Goal: Transaction & Acquisition: Purchase product/service

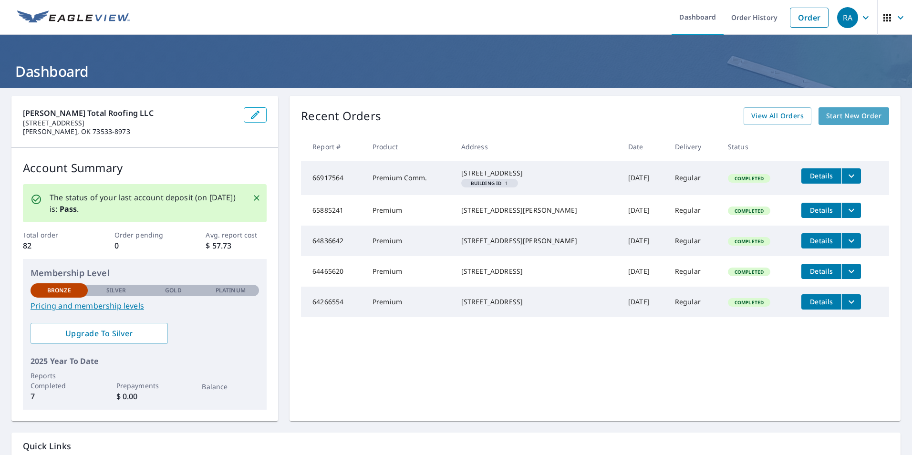
click at [843, 115] on span "Start New Order" at bounding box center [853, 116] width 55 height 12
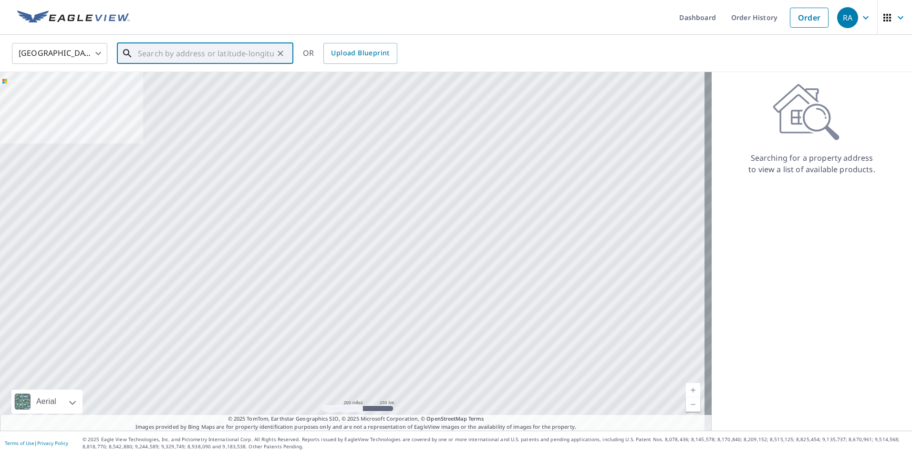
click at [148, 56] on input "text" at bounding box center [206, 53] width 136 height 27
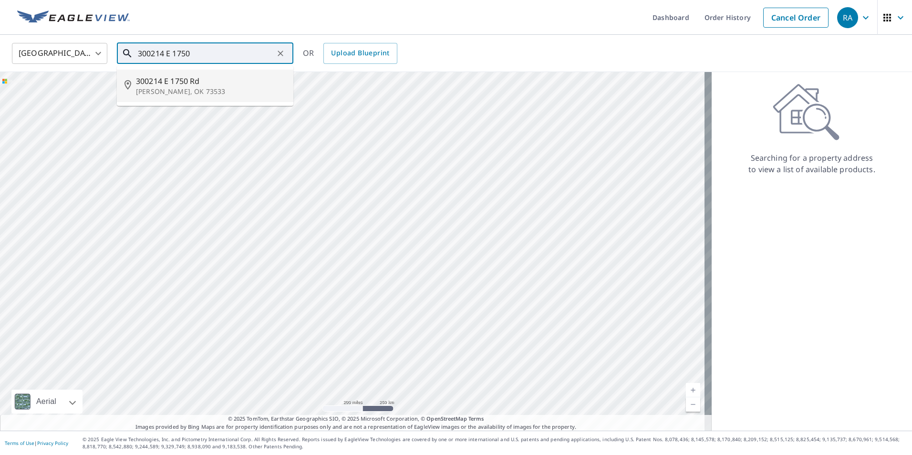
click at [166, 88] on p "[PERSON_NAME], OK 73533" at bounding box center [211, 92] width 150 height 10
type input "300214 E [STREET_ADDRESS][PERSON_NAME]"
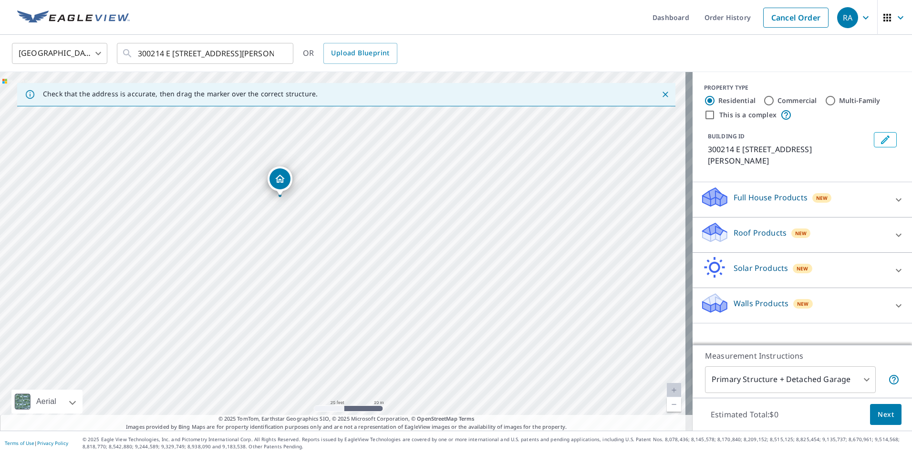
drag, startPoint x: 269, startPoint y: 303, endPoint x: 319, endPoint y: 233, distance: 86.5
click at [319, 233] on div "300214 E [STREET_ADDRESS][PERSON_NAME]" at bounding box center [346, 251] width 692 height 359
drag, startPoint x: 282, startPoint y: 182, endPoint x: 290, endPoint y: 198, distance: 18.1
click at [861, 380] on body "RA RA Dashboard Order History Cancel Order RA [GEOGRAPHIC_DATA] US ​ 300214 E […" at bounding box center [456, 227] width 912 height 455
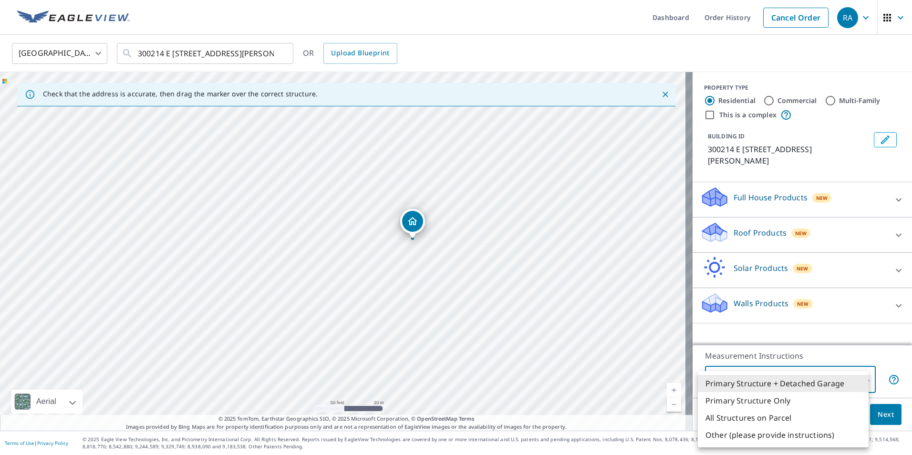
click at [750, 402] on li "Primary Structure Only" at bounding box center [783, 400] width 171 height 17
type input "2"
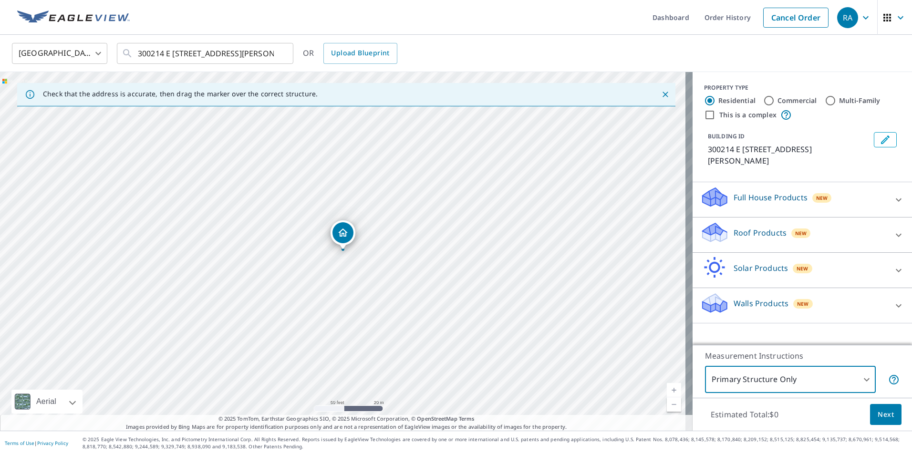
click at [880, 414] on span "Next" at bounding box center [886, 415] width 16 height 12
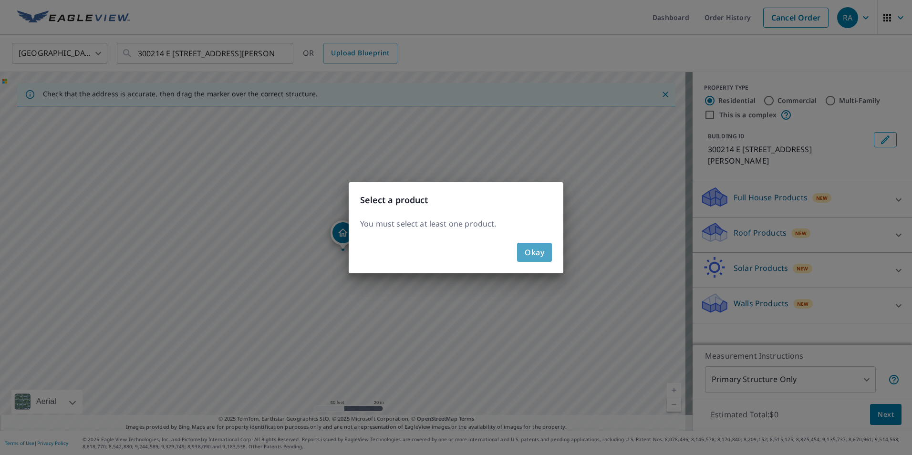
click at [535, 252] on span "Okay" at bounding box center [535, 252] width 20 height 13
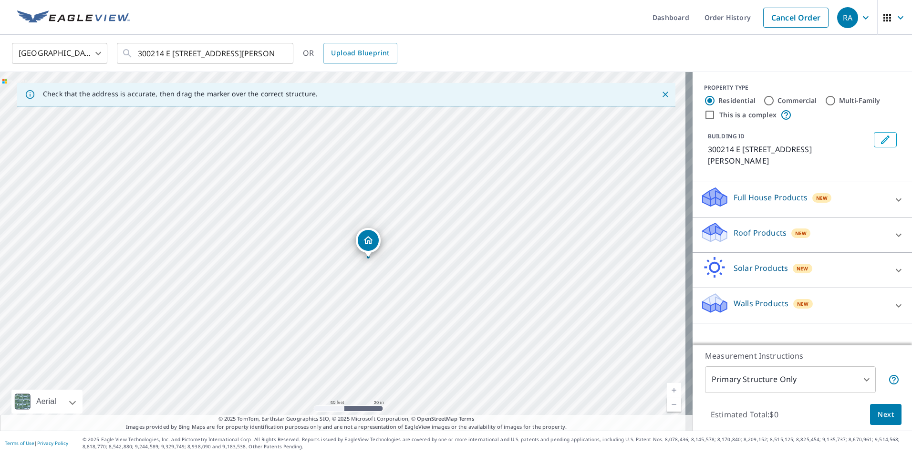
click at [893, 194] on icon at bounding box center [898, 199] width 11 height 11
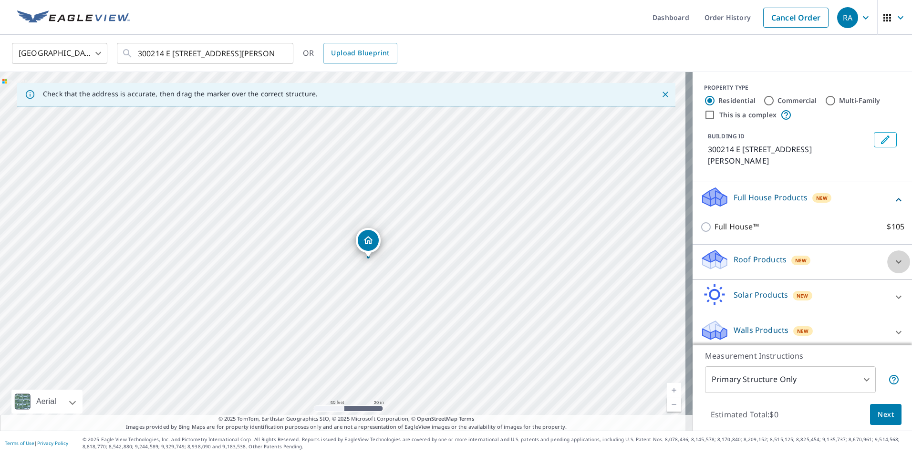
click at [893, 256] on icon at bounding box center [898, 261] width 11 height 11
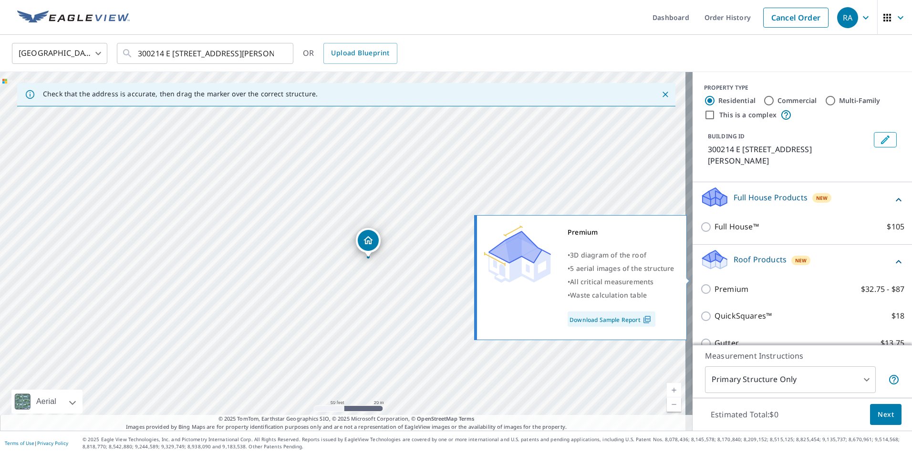
click at [700, 283] on input "Premium $32.75 - $87" at bounding box center [707, 288] width 14 height 11
checkbox input "true"
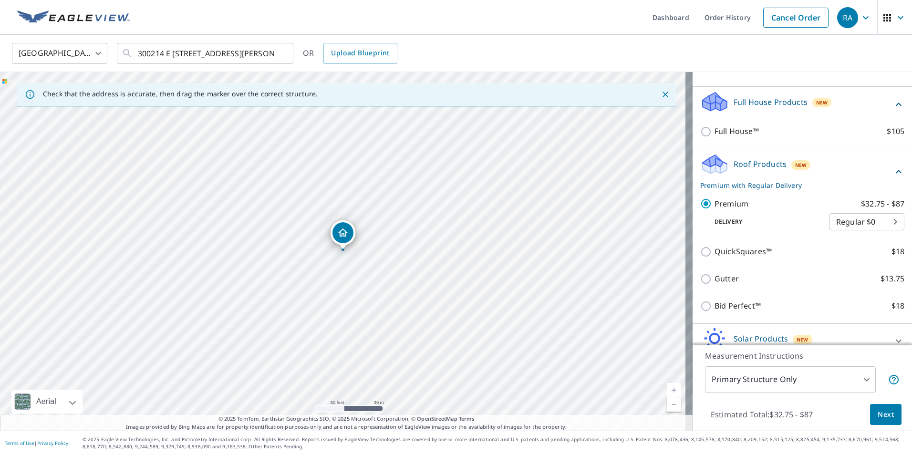
scroll to position [134, 0]
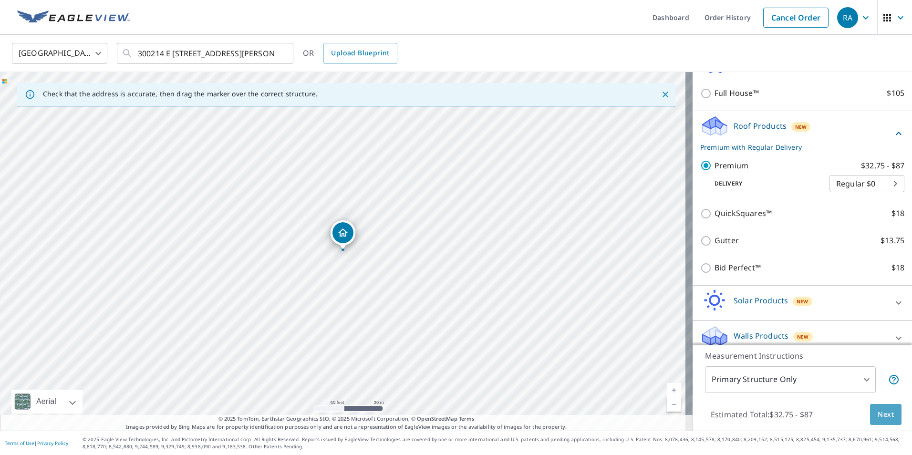
click at [880, 412] on span "Next" at bounding box center [886, 415] width 16 height 12
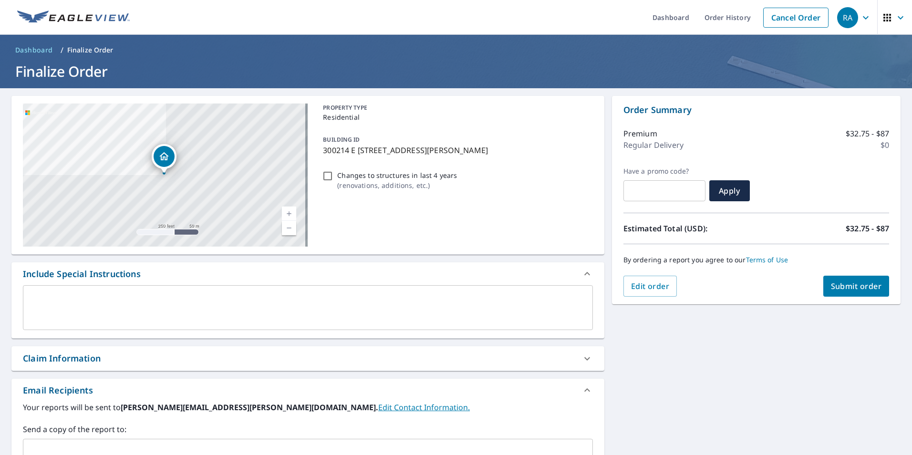
click at [55, 303] on textarea at bounding box center [308, 307] width 557 height 27
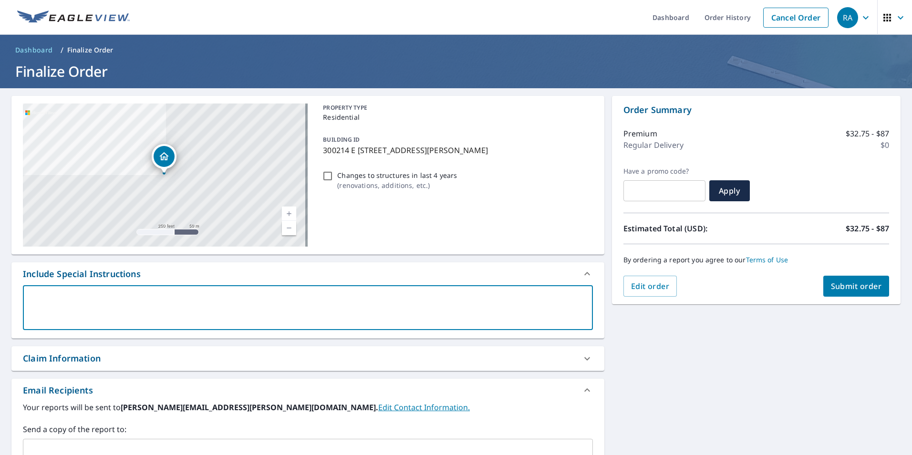
type textarea "H"
type textarea "x"
type textarea "Ho"
type textarea "x"
type textarea "Hou"
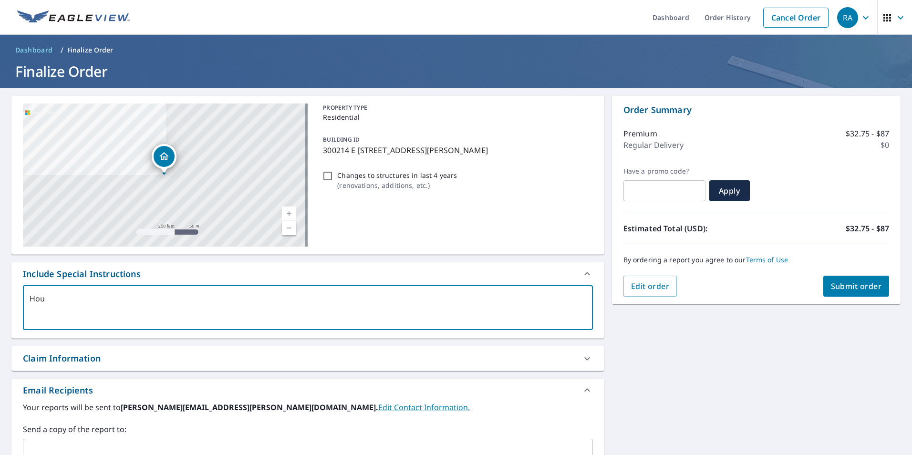
type textarea "x"
type textarea "Hous"
type textarea "x"
type textarea "House"
type textarea "x"
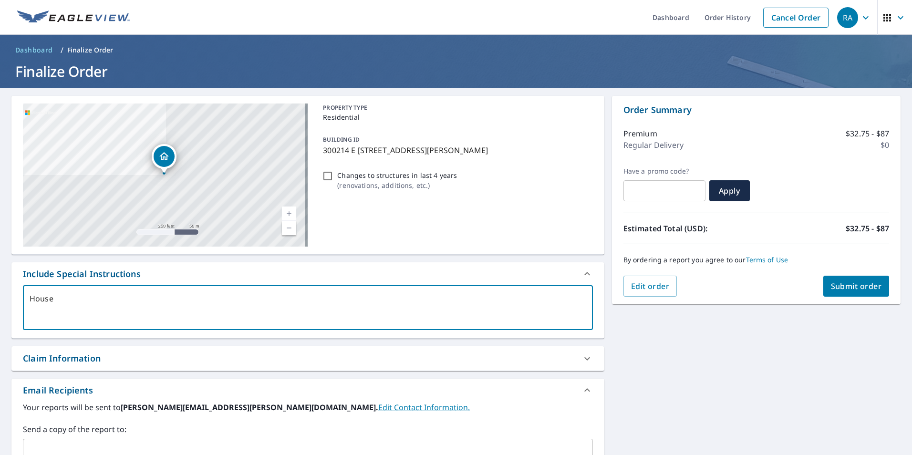
type textarea "House"
type textarea "x"
type textarea "House o"
type textarea "x"
type textarea "House on"
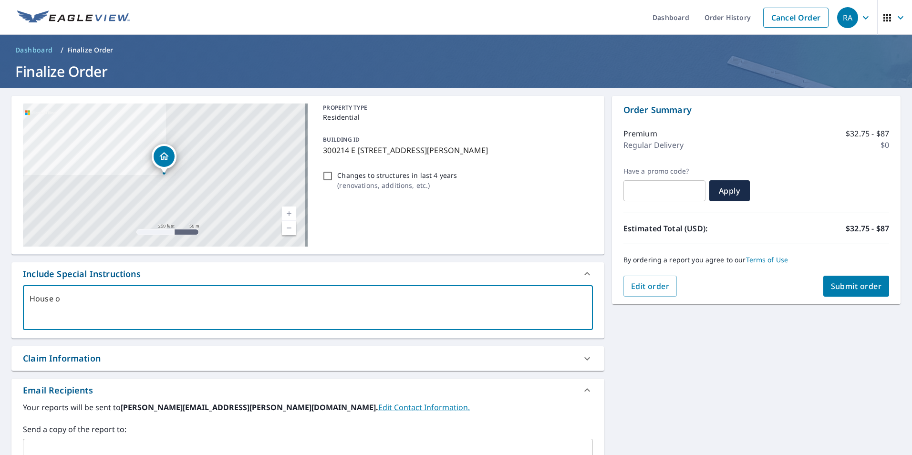
type textarea "x"
type textarea "House onl"
type textarea "x"
type textarea "House only"
type textarea "x"
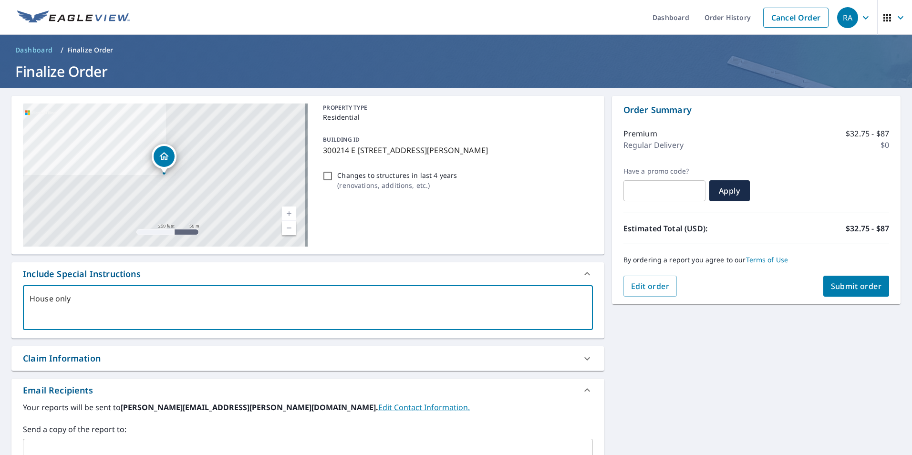
type textarea "House only,"
type textarea "x"
type textarea "House only,"
type textarea "x"
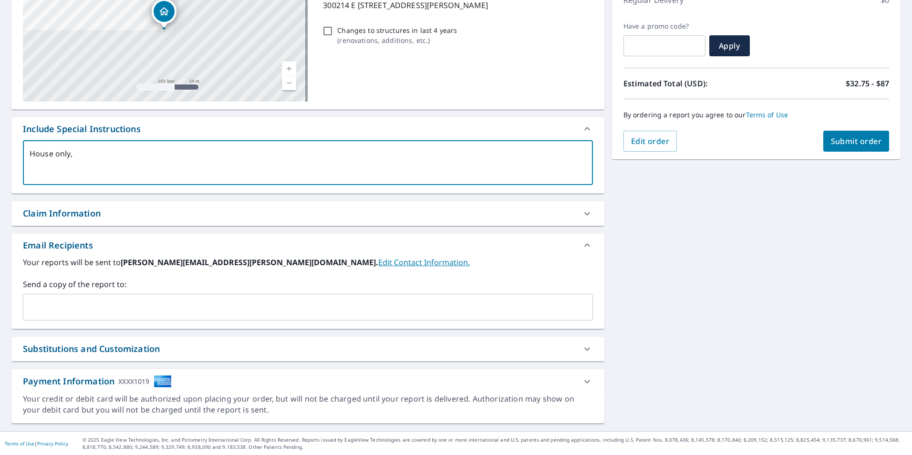
scroll to position [145, 0]
type textarea "House only,"
click at [854, 142] on span "Submit order" at bounding box center [856, 140] width 51 height 10
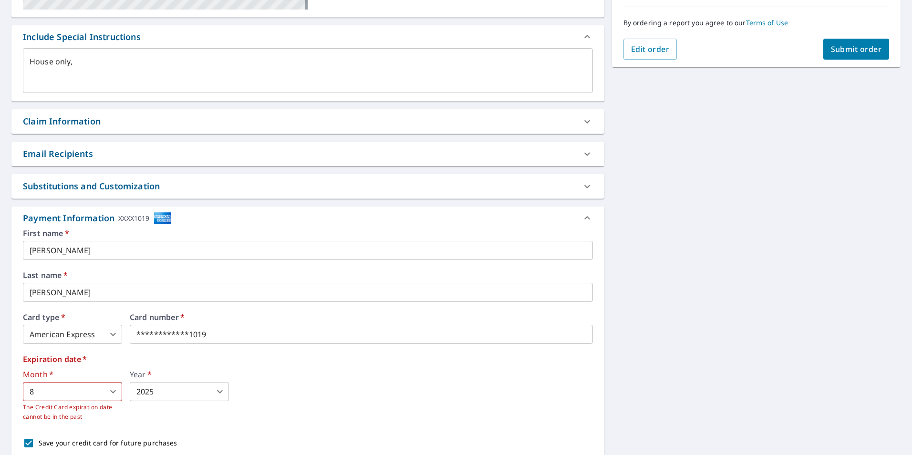
scroll to position [241, 0]
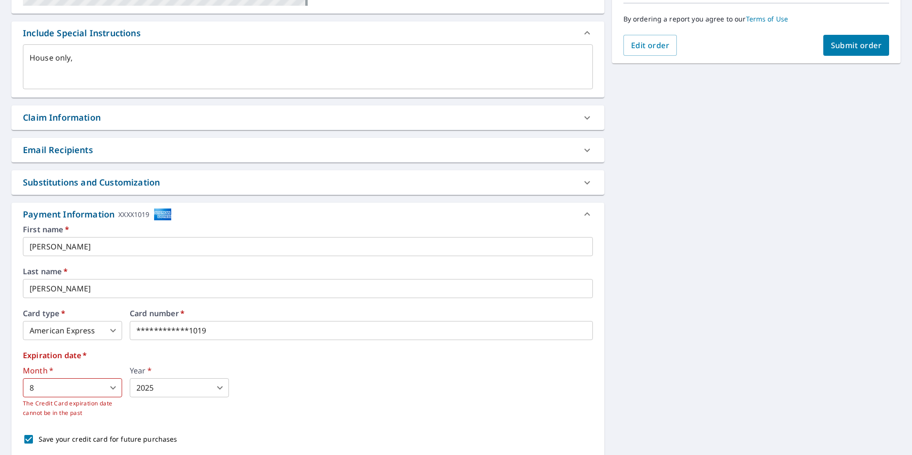
click at [219, 389] on body "RA RA Dashboard Order History Cancel Order RA Dashboard / Finalize Order Finali…" at bounding box center [456, 227] width 912 height 455
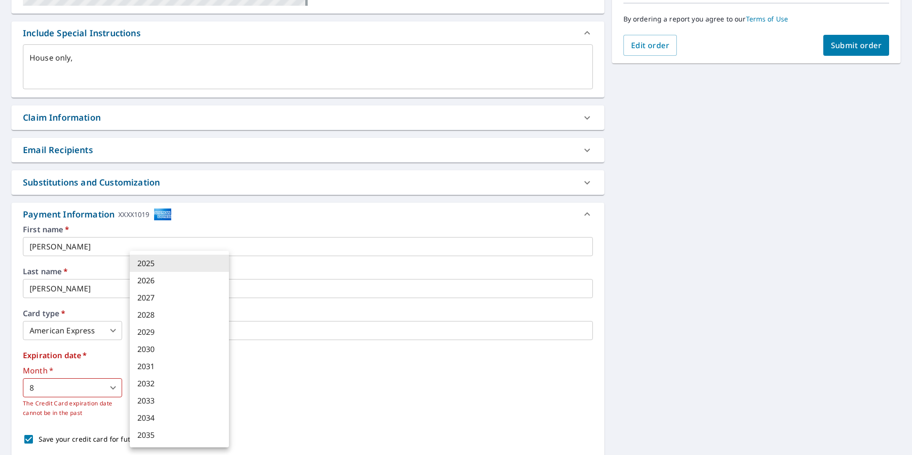
click at [173, 329] on li "2029" at bounding box center [179, 331] width 99 height 17
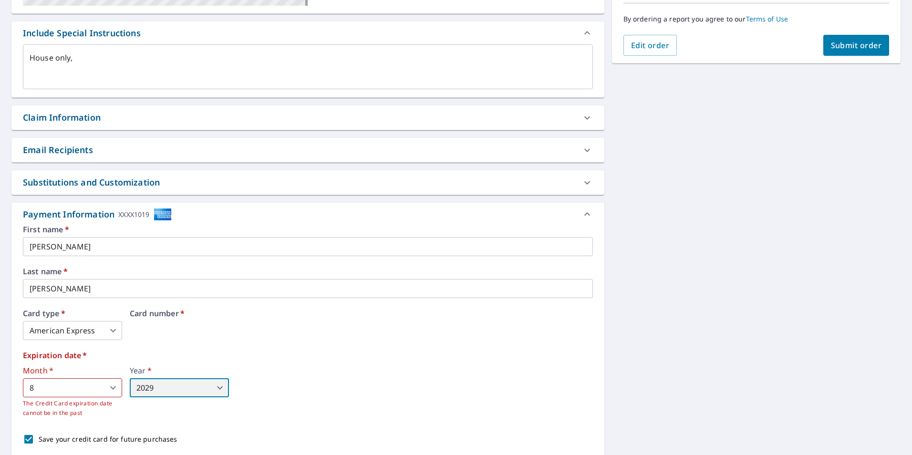
type textarea "x"
type input "2029"
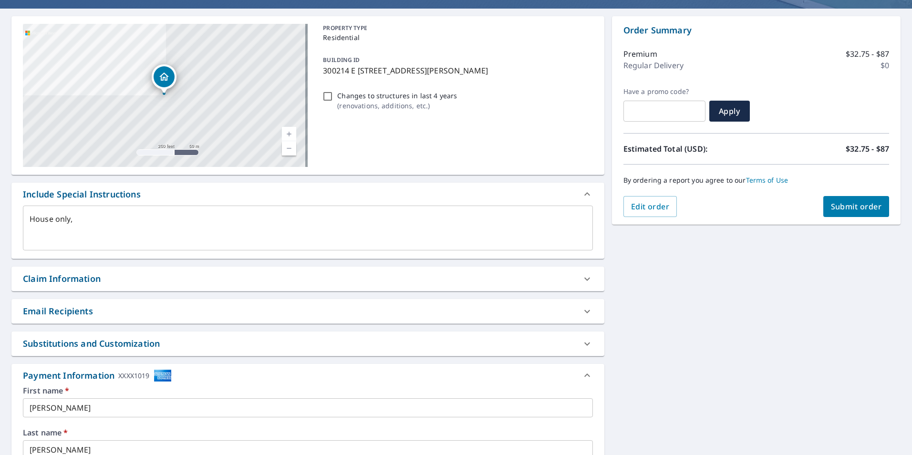
scroll to position [67, 0]
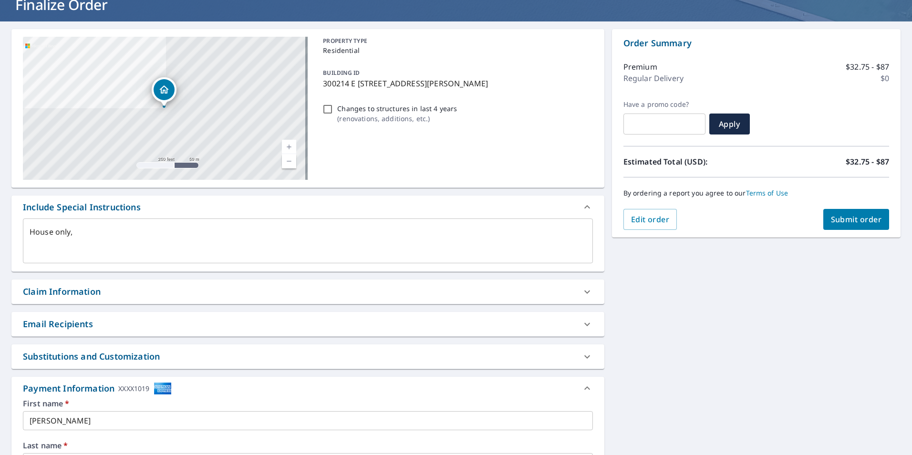
click at [852, 217] on span "Submit order" at bounding box center [856, 219] width 51 height 10
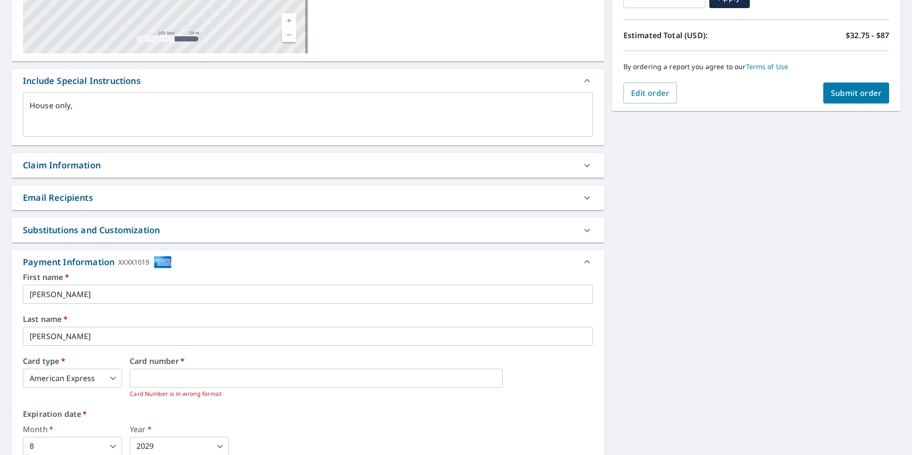
scroll to position [210, 0]
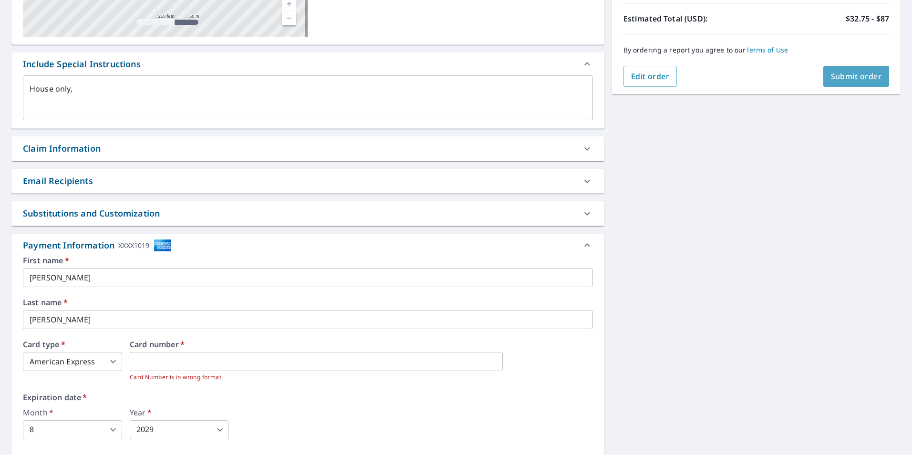
click at [852, 75] on span "Submit order" at bounding box center [856, 76] width 51 height 10
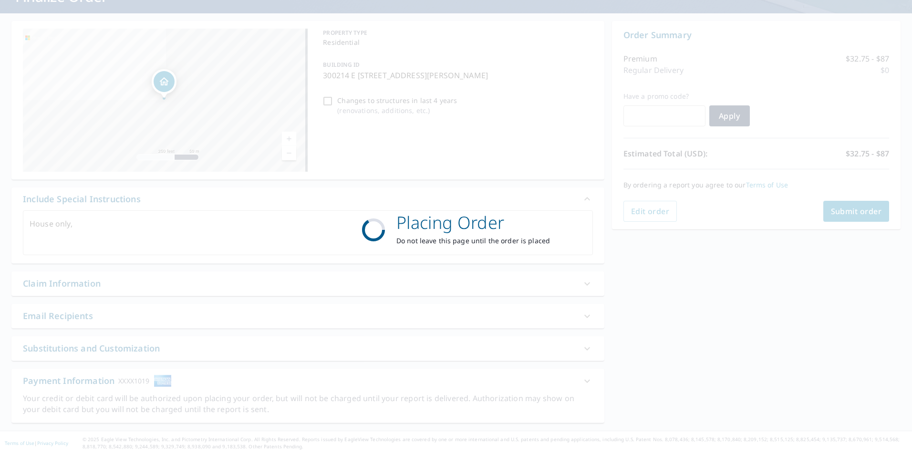
scroll to position [75, 0]
type textarea "x"
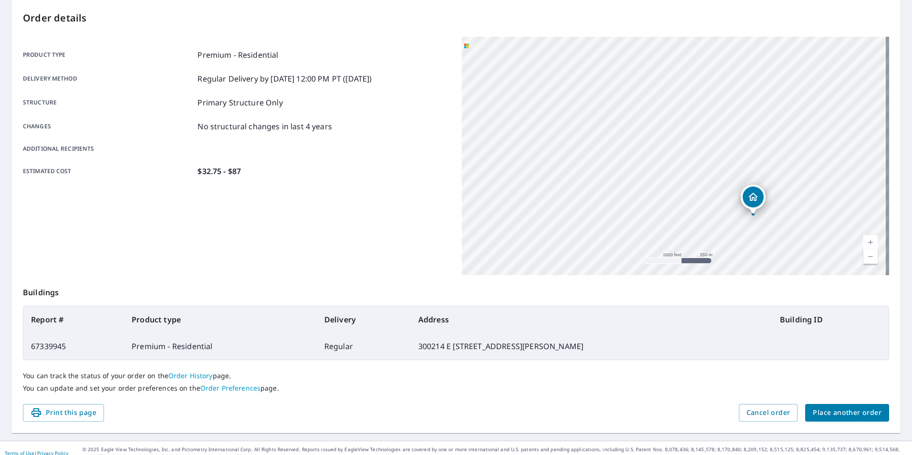
scroll to position [106, 0]
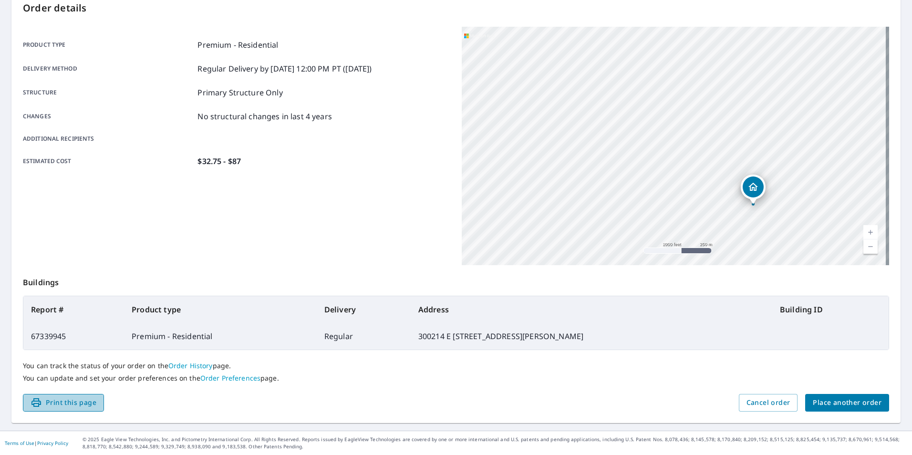
click at [66, 403] on span "Print this page" at bounding box center [64, 403] width 66 height 12
